Goal: Task Accomplishment & Management: Manage account settings

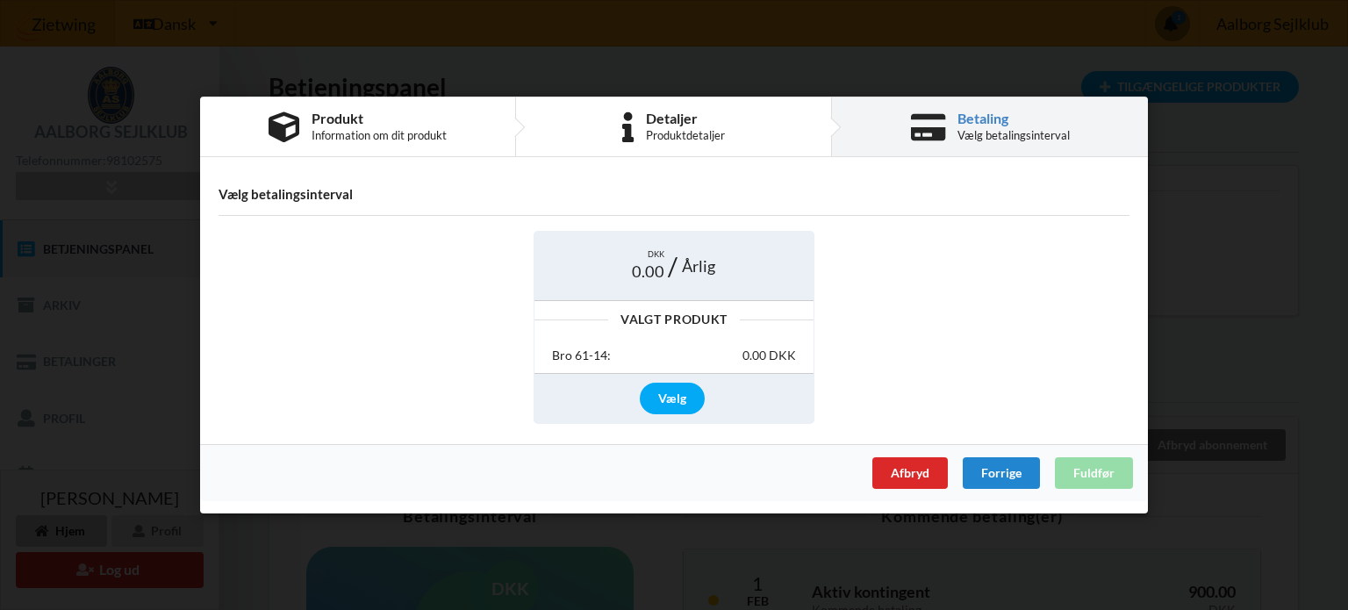
click at [103, 533] on div "Acceptér vilkår og betingelser Brugerbetingelser, Privatlivspolitik samt erklær…" at bounding box center [674, 305] width 1348 height 610
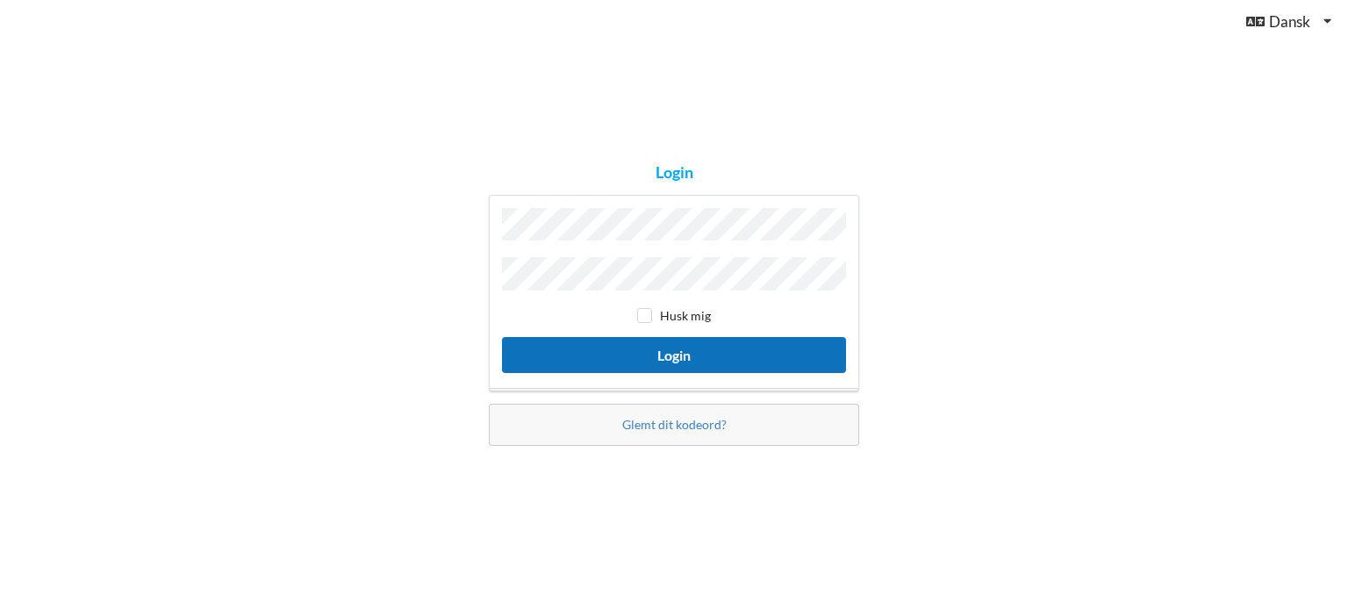
click at [670, 350] on button "Login" at bounding box center [674, 355] width 344 height 36
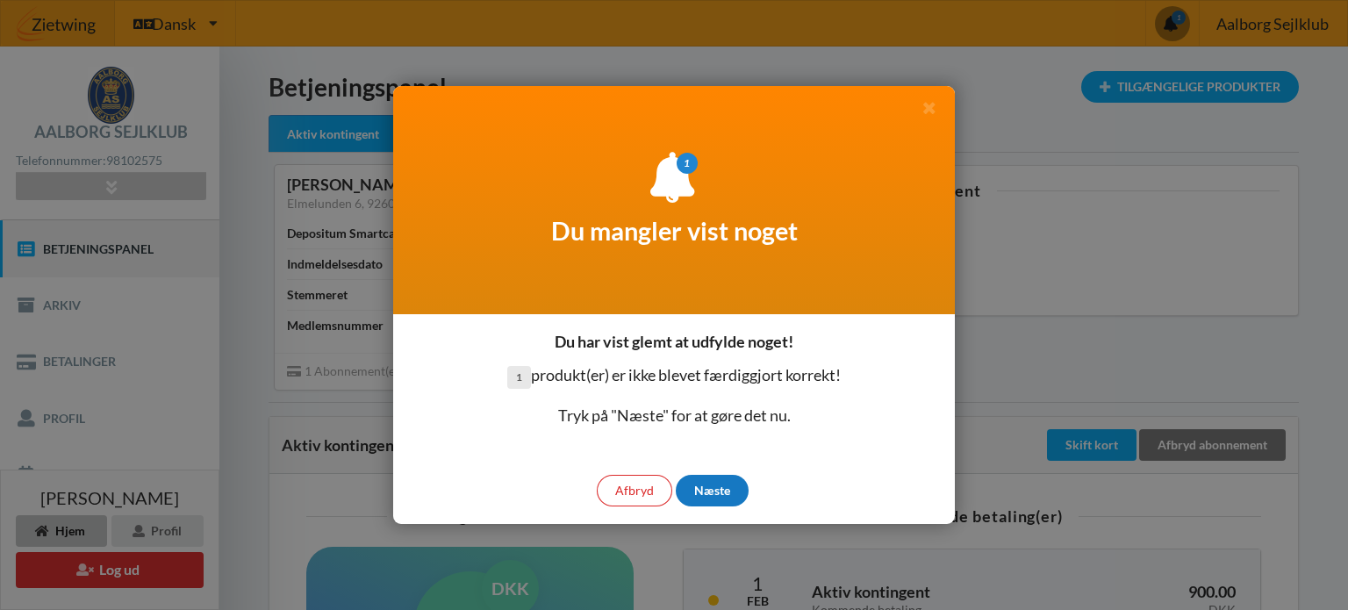
click at [721, 477] on div "Næste" at bounding box center [712, 491] width 73 height 32
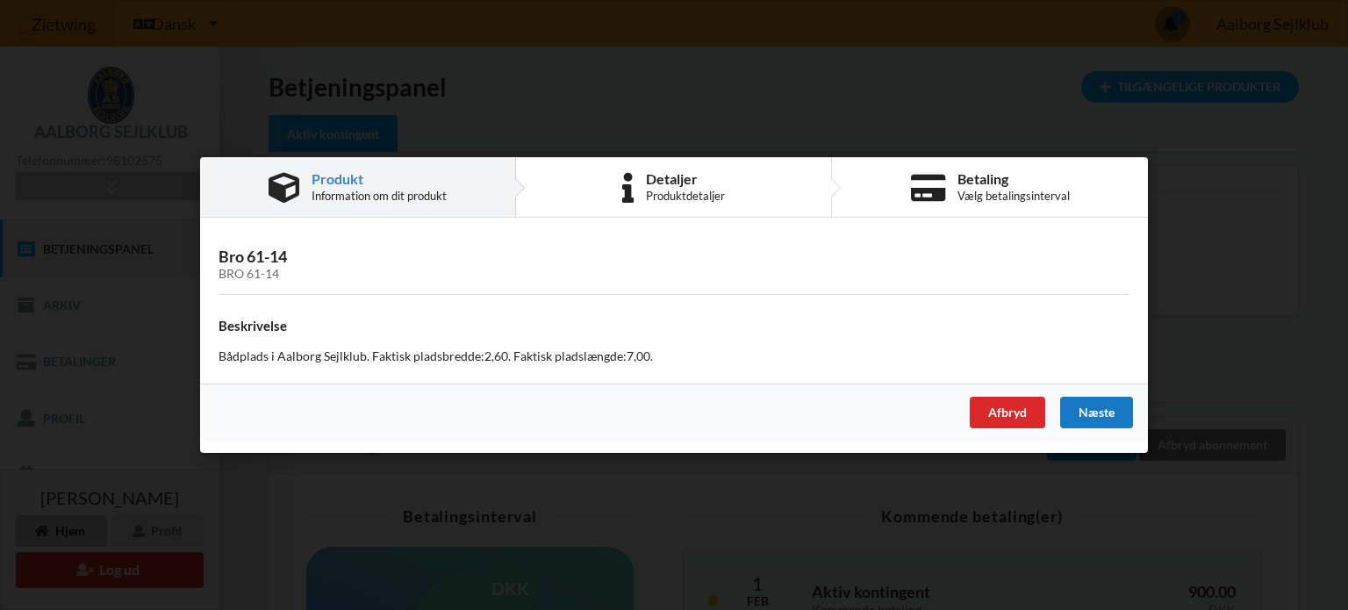
click at [1088, 411] on div "Næste" at bounding box center [1096, 413] width 73 height 32
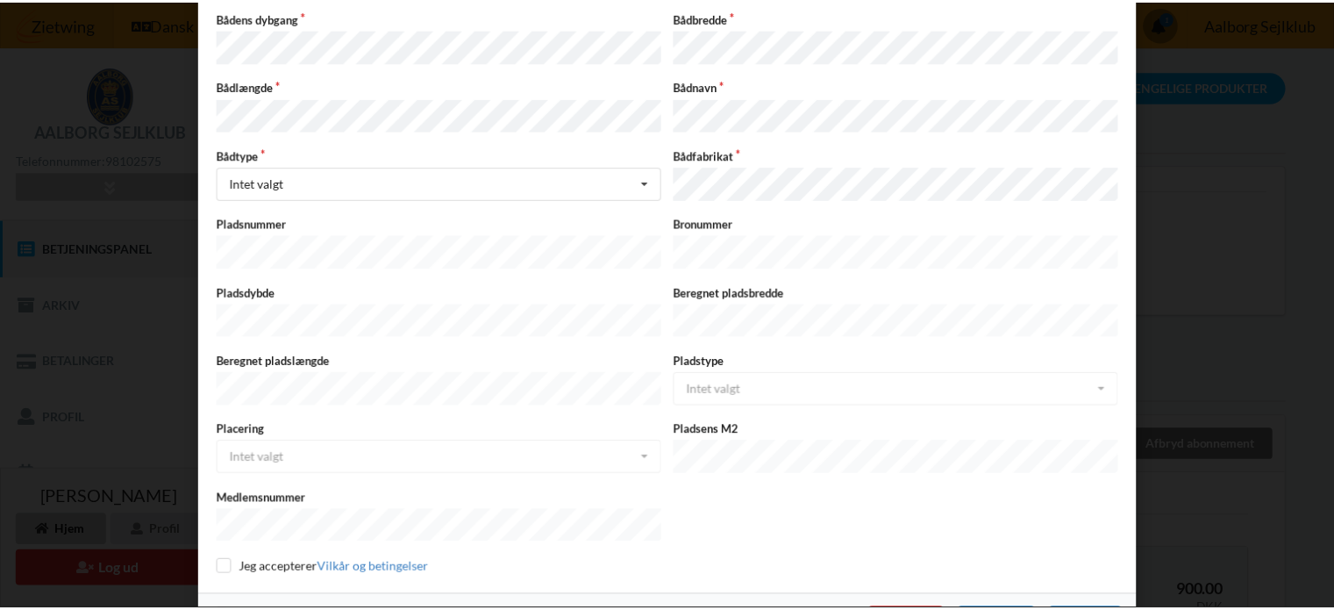
scroll to position [467, 0]
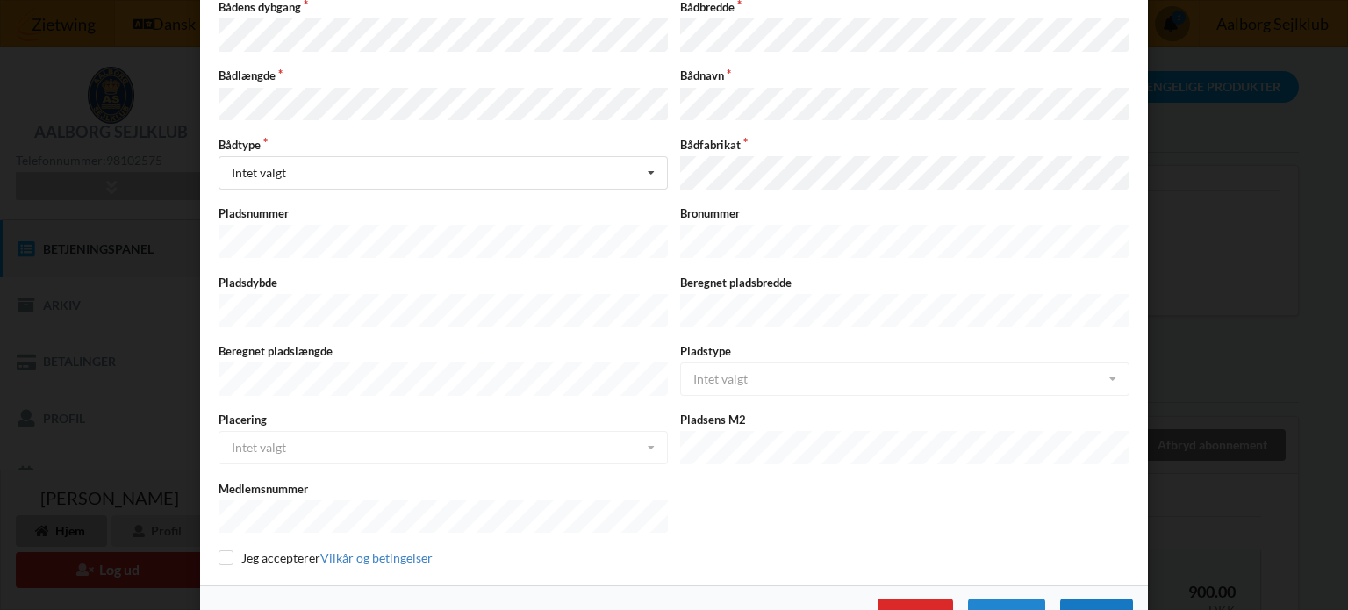
click at [1099, 598] on div "Næste" at bounding box center [1096, 614] width 73 height 32
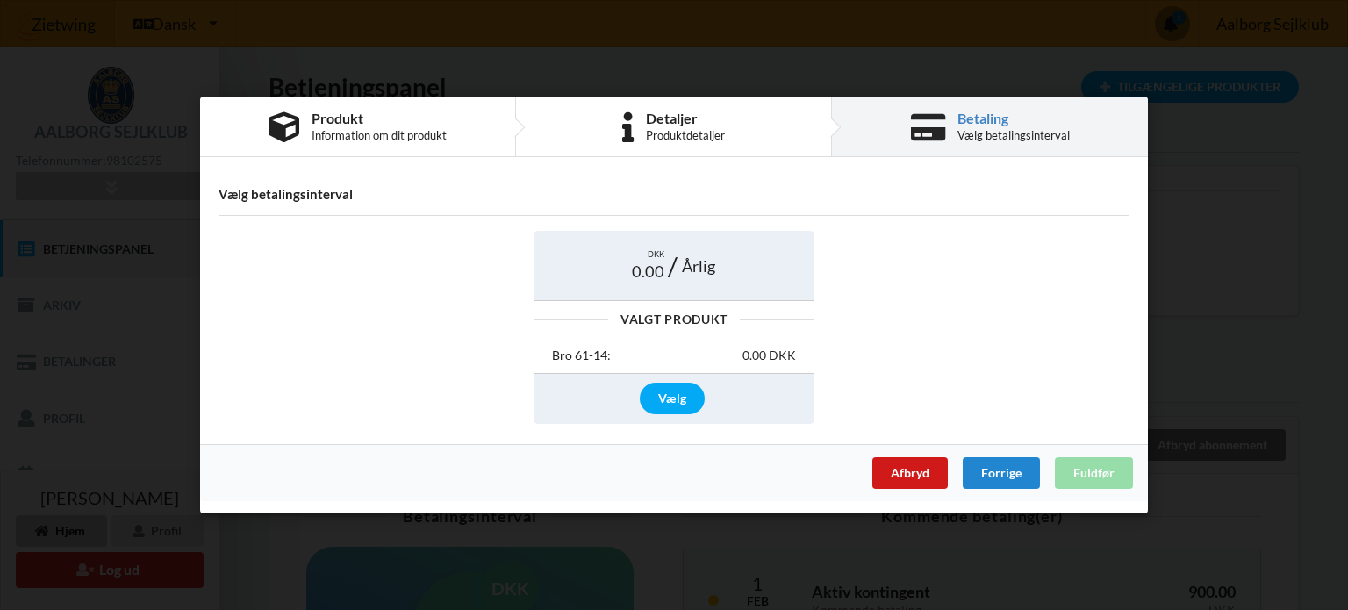
click at [904, 471] on div "Afbryd" at bounding box center [909, 473] width 75 height 32
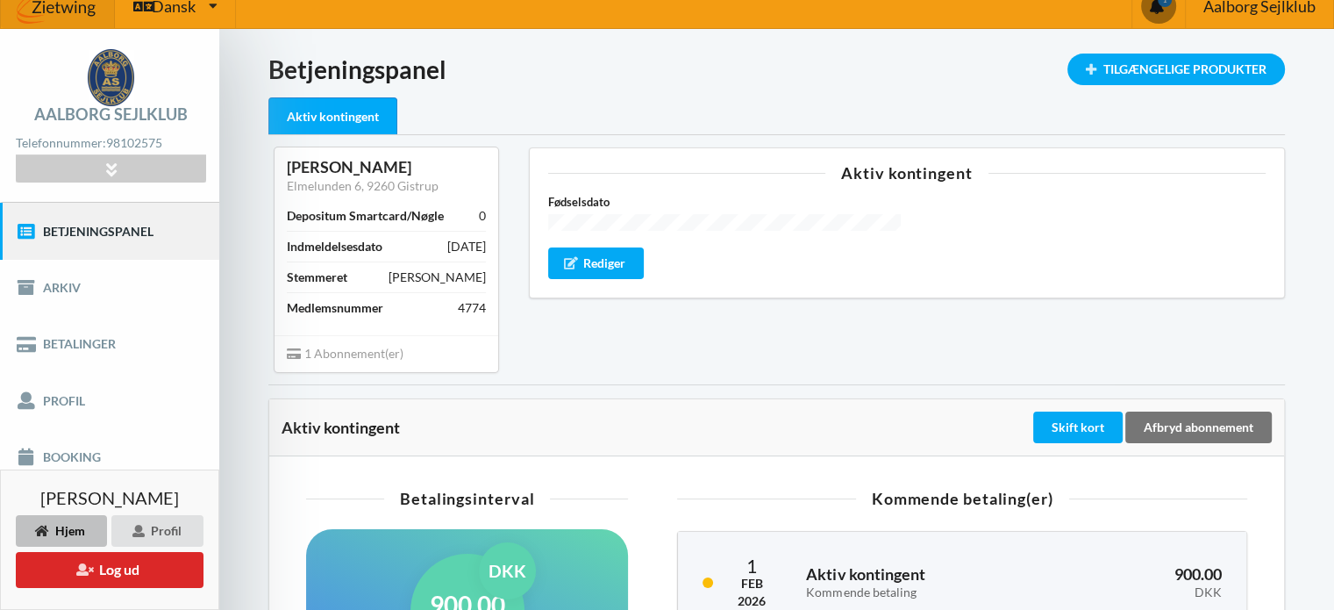
scroll to position [0, 0]
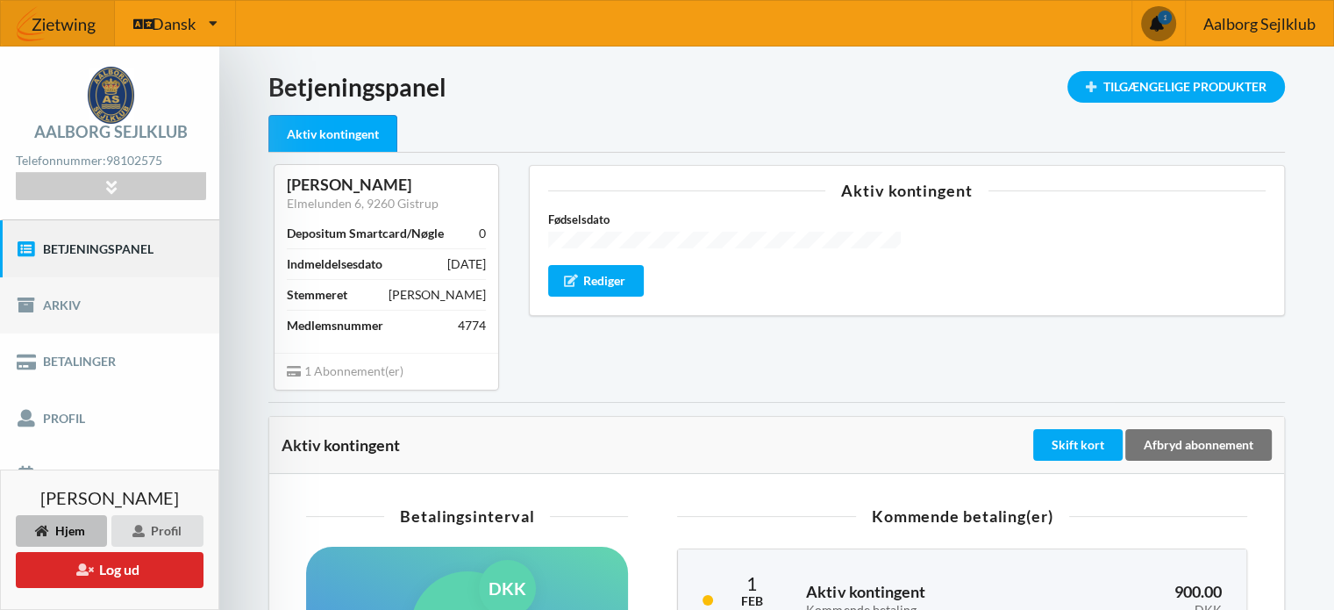
click at [50, 307] on link "Arkiv" at bounding box center [109, 305] width 219 height 56
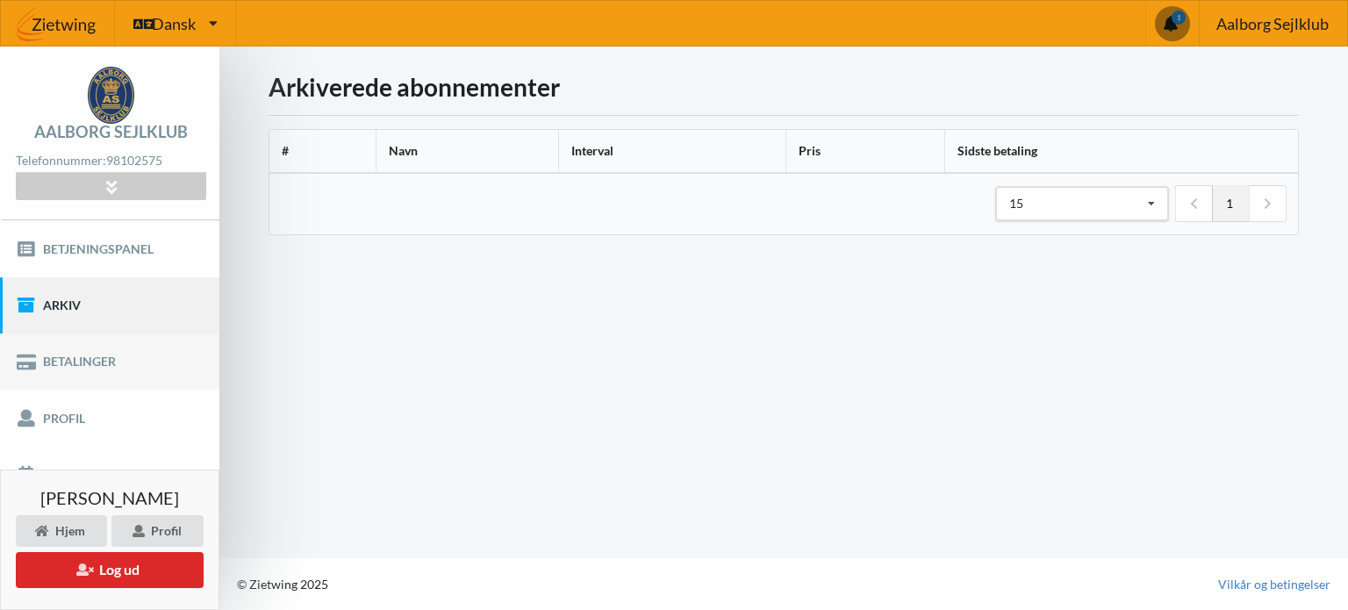
click at [68, 357] on link "Betalinger" at bounding box center [109, 361] width 219 height 56
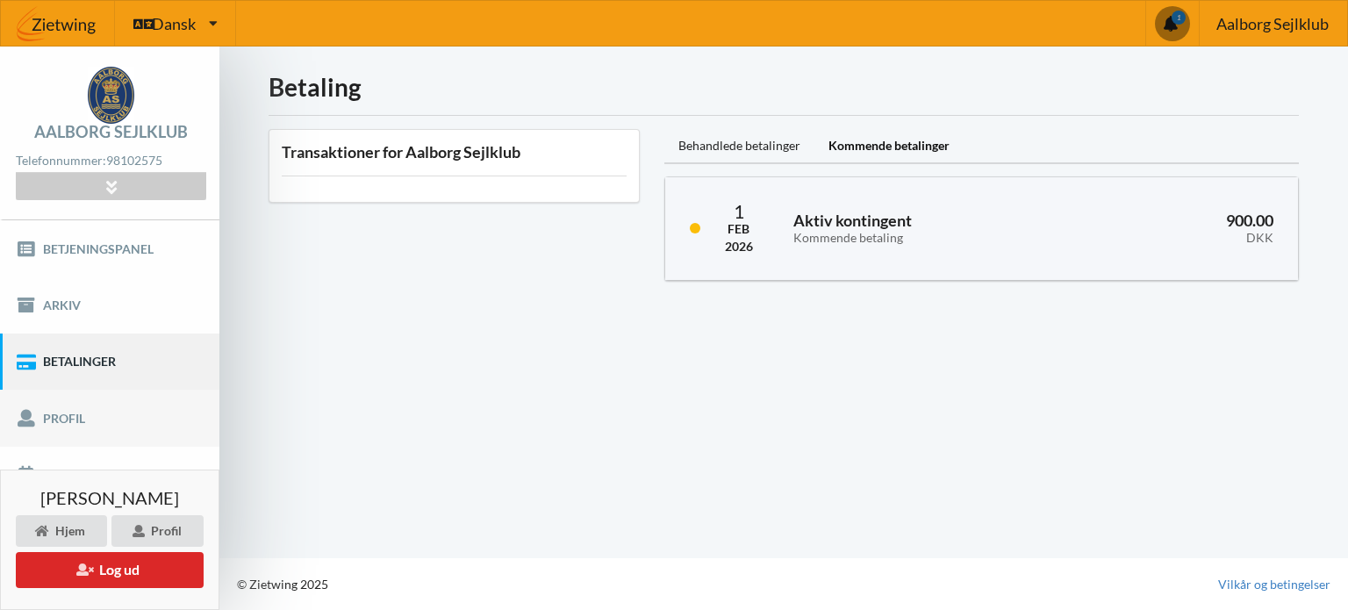
click at [75, 413] on link "Profil" at bounding box center [109, 418] width 219 height 56
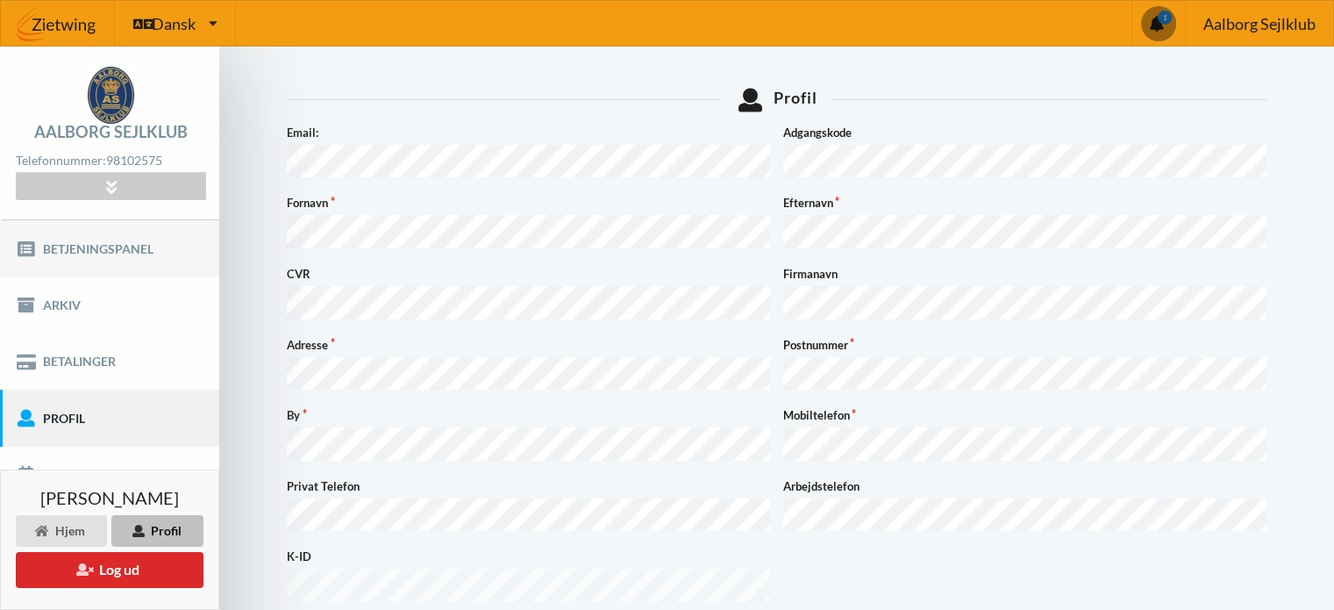
click at [110, 241] on link "Betjeningspanel" at bounding box center [109, 248] width 219 height 56
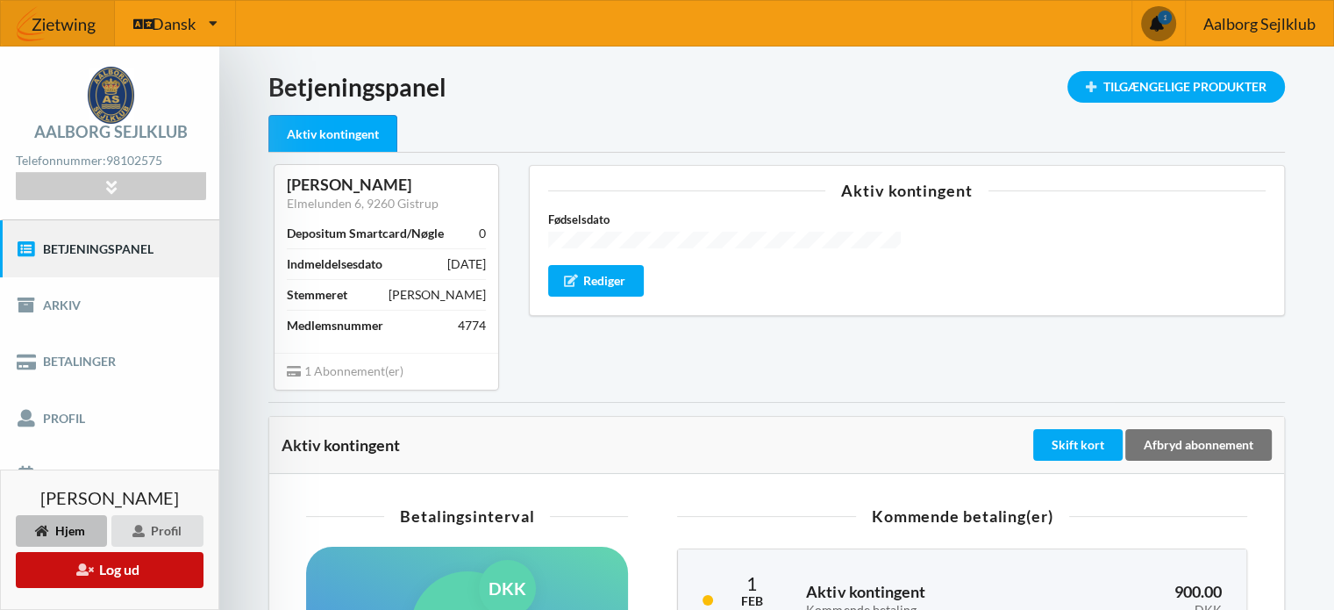
click at [105, 565] on button "Log ud" at bounding box center [110, 570] width 188 height 36
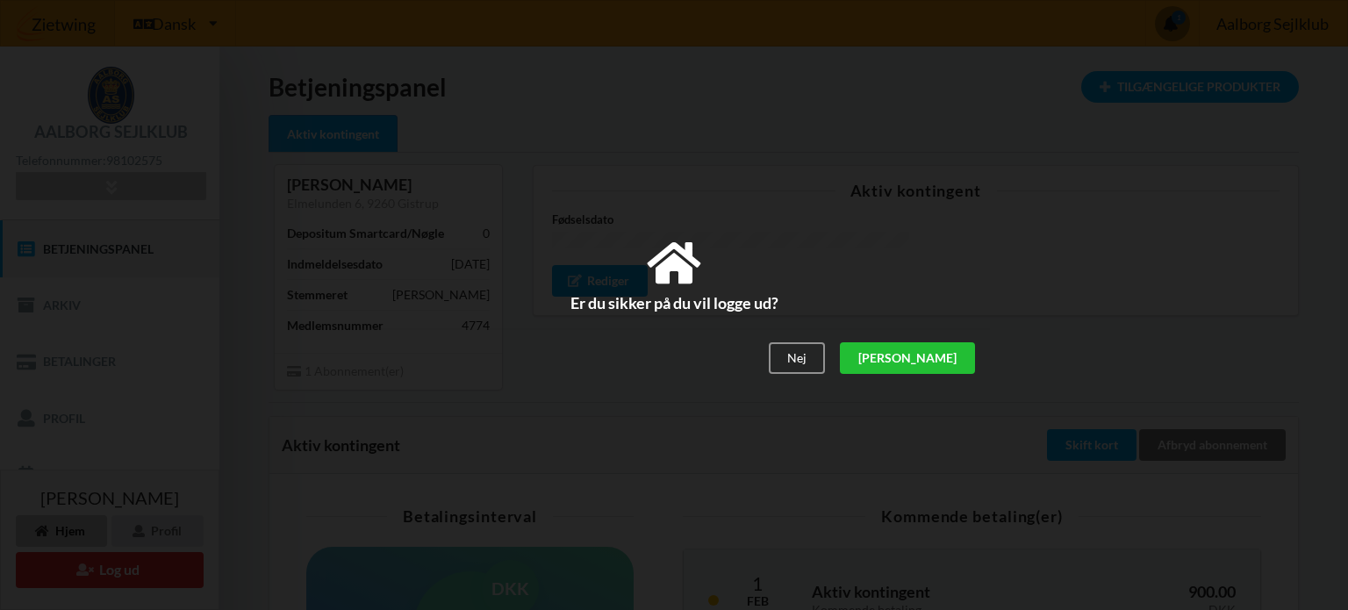
click at [949, 351] on div "[PERSON_NAME]" at bounding box center [907, 358] width 135 height 32
